Goal: Transaction & Acquisition: Obtain resource

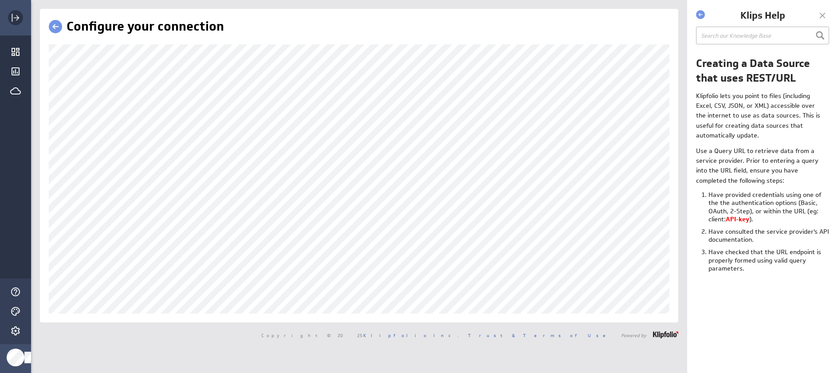
click at [15, 20] on icon "Expand" at bounding box center [15, 17] width 11 height 11
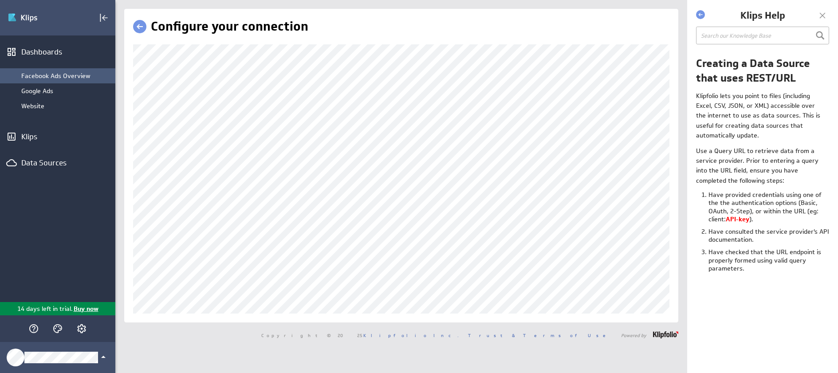
click at [50, 79] on div "Facebook Ads Overview" at bounding box center [66, 76] width 90 height 8
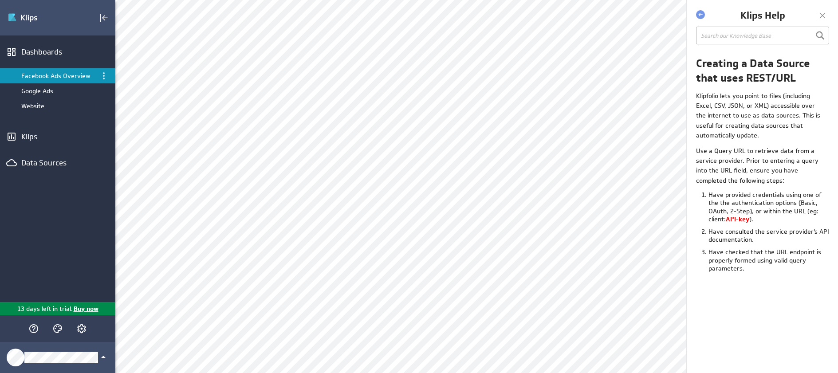
scroll to position [29, 0]
